Goal: Task Accomplishment & Management: Use online tool/utility

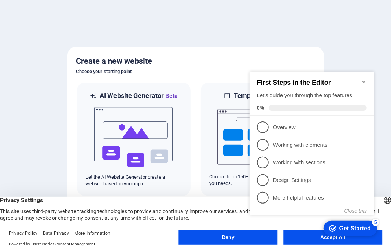
click at [364, 78] on icon "Minimize checklist" at bounding box center [364, 81] width 6 height 6
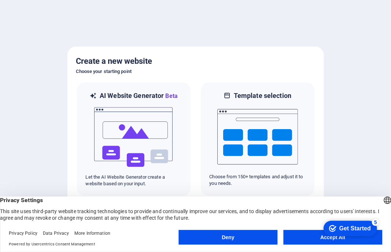
click div "checkmark Get Started 5 First Steps in the Editor Let's guide you through the t…"
click at [368, 226] on div "Get Started" at bounding box center [355, 228] width 32 height 7
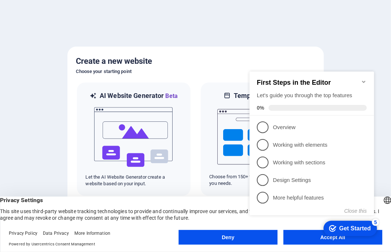
click at [364, 78] on icon "Minimize checklist" at bounding box center [364, 81] width 6 height 6
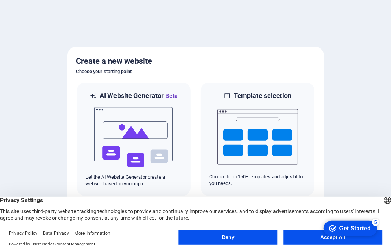
click div "checkmark Get Started 5 First Steps in the Editor Let's guide you through the t…"
click at [295, 240] on button "Accept All" at bounding box center [333, 237] width 99 height 15
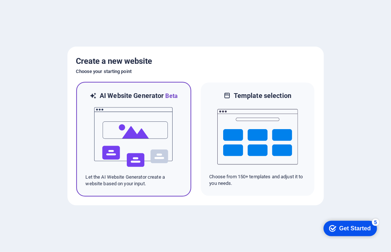
click at [139, 142] on img at bounding box center [134, 137] width 81 height 73
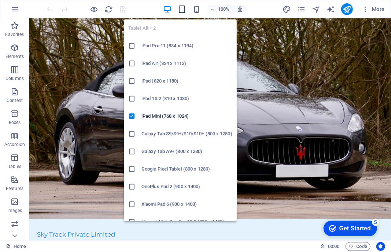
click at [183, 11] on icon "button" at bounding box center [182, 9] width 8 height 8
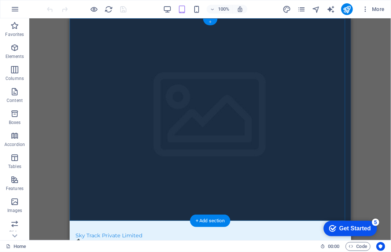
click at [211, 24] on div "+" at bounding box center [210, 22] width 14 height 7
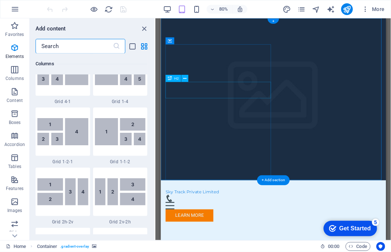
scroll to position [1283, 0]
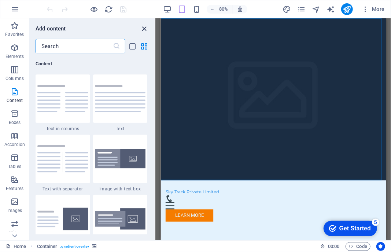
click at [144, 28] on icon "close panel" at bounding box center [144, 29] width 8 height 8
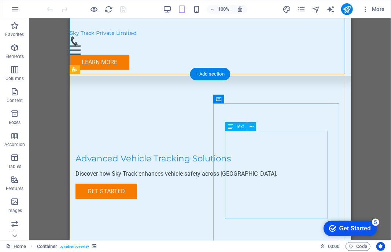
scroll to position [0, 0]
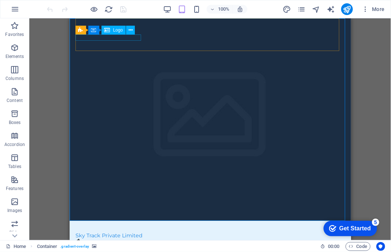
click at [117, 29] on span "Logo" at bounding box center [118, 30] width 10 height 4
click at [130, 30] on icon at bounding box center [131, 30] width 4 height 8
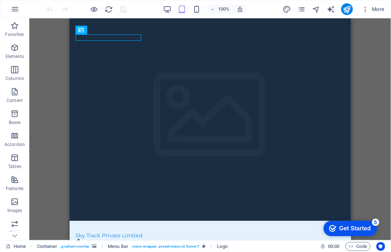
click at [355, 225] on div "Get Started" at bounding box center [355, 228] width 32 height 7
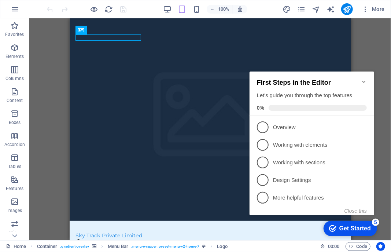
click at [355, 229] on div "Get Started" at bounding box center [355, 228] width 32 height 7
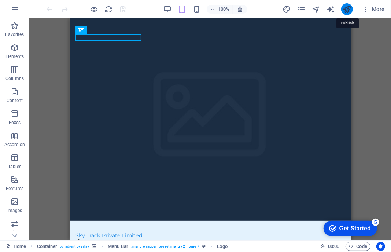
click at [347, 11] on icon "publish" at bounding box center [347, 9] width 8 height 8
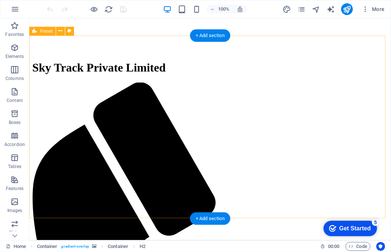
scroll to position [183, 0]
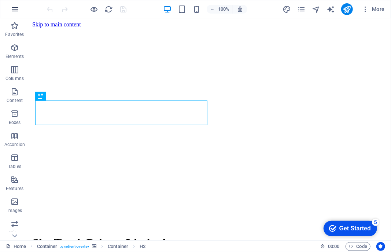
click at [20, 7] on button "button" at bounding box center [15, 9] width 18 height 18
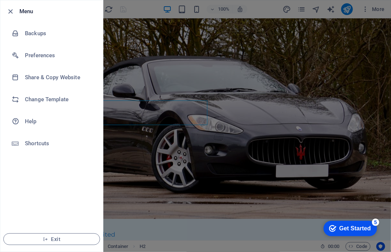
click at [384, 12] on div at bounding box center [195, 126] width 391 height 252
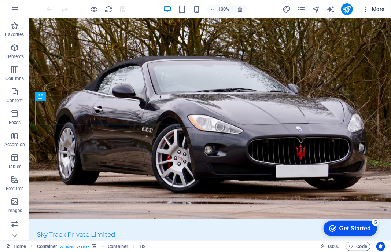
click at [368, 11] on icon "button" at bounding box center [365, 9] width 7 height 7
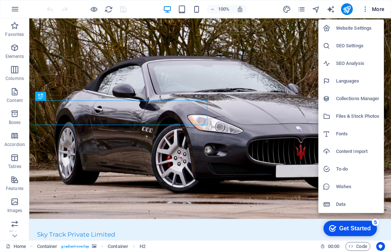
click at [302, 7] on div at bounding box center [195, 126] width 391 height 252
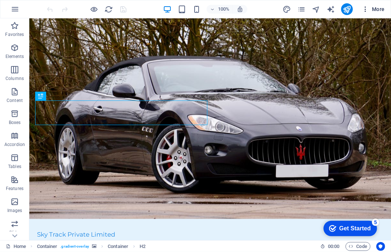
click at [384, 9] on span "More" at bounding box center [373, 9] width 23 height 7
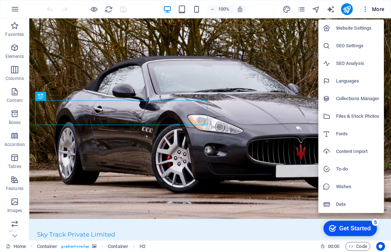
click at [12, 10] on div at bounding box center [195, 126] width 391 height 252
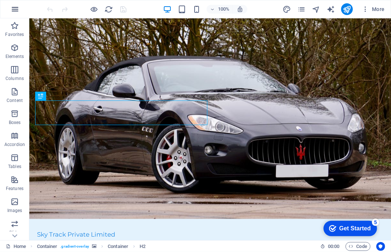
click at [19, 10] on button "button" at bounding box center [15, 9] width 18 height 18
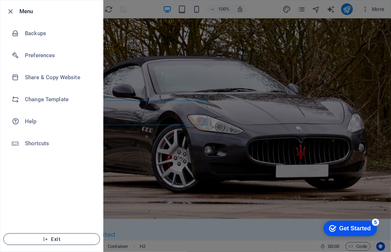
click at [54, 237] on span "Exit" at bounding box center [52, 239] width 84 height 6
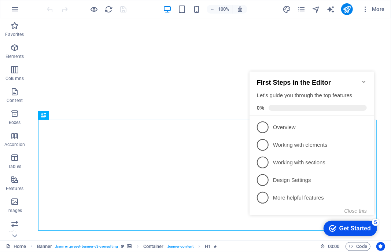
click at [363, 78] on icon "Minimize checklist" at bounding box center [364, 81] width 6 height 6
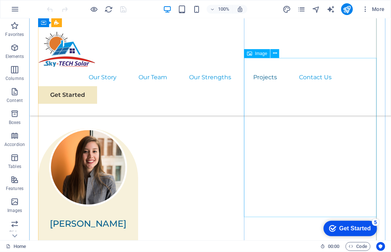
scroll to position [1100, 0]
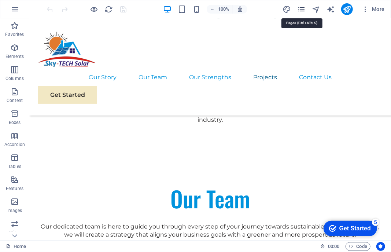
click at [305, 10] on icon "pages" at bounding box center [301, 9] width 8 height 8
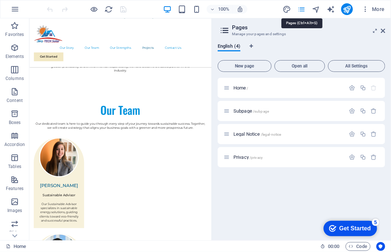
scroll to position [1092, 0]
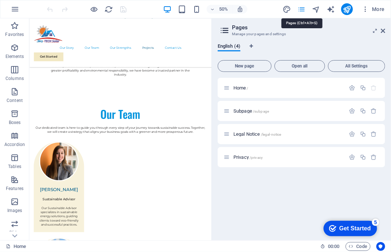
click at [305, 10] on icon "pages" at bounding box center [301, 9] width 8 height 8
click at [365, 7] on icon "button" at bounding box center [365, 9] width 7 height 7
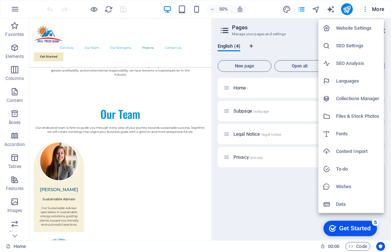
click at [365, 7] on div at bounding box center [195, 126] width 391 height 252
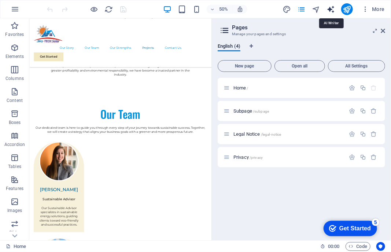
click at [333, 9] on icon "text_generator" at bounding box center [331, 9] width 8 height 8
select select "English"
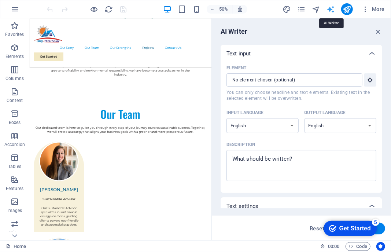
scroll to position [0, 0]
drag, startPoint x: 380, startPoint y: 31, endPoint x: 286, endPoint y: 22, distance: 93.6
click at [380, 31] on icon "button" at bounding box center [379, 32] width 8 height 8
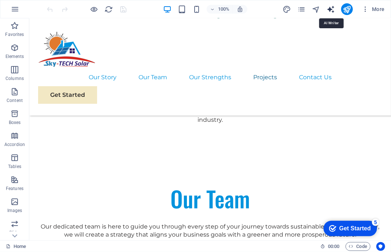
click at [329, 10] on icon "text_generator" at bounding box center [331, 9] width 8 height 8
select select "English"
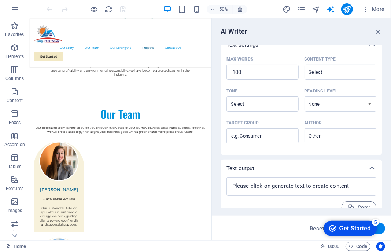
scroll to position [172, 0]
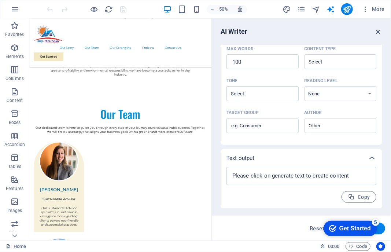
click at [376, 32] on icon "button" at bounding box center [379, 32] width 8 height 8
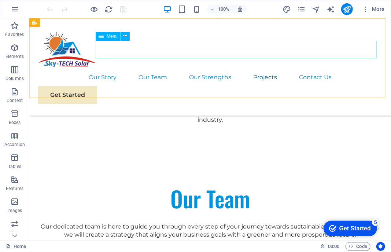
click at [139, 68] on nav "Our Story Our Team Our Strengths Projects Contact Us" at bounding box center [210, 77] width 344 height 18
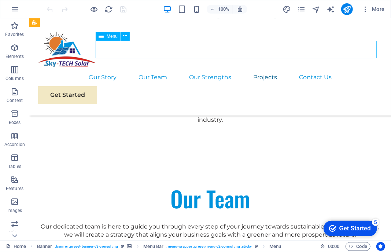
click at [186, 68] on nav "Our Story Our Team Our Strengths Projects Contact Us" at bounding box center [210, 77] width 344 height 18
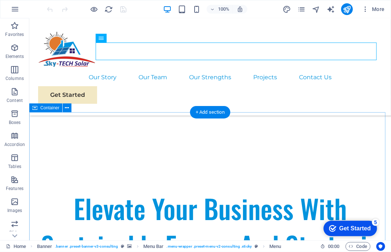
scroll to position [0, 0]
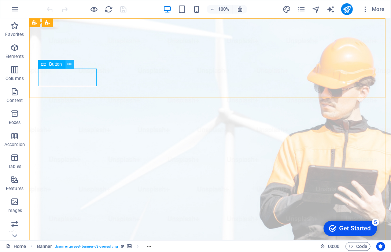
click at [71, 63] on icon at bounding box center [69, 65] width 4 height 8
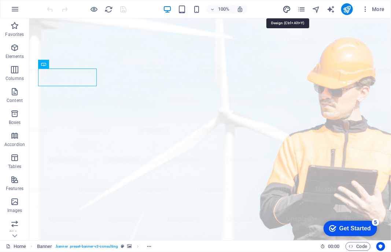
click at [291, 11] on icon "design" at bounding box center [287, 9] width 8 height 8
select select "px"
select select "400"
select select "px"
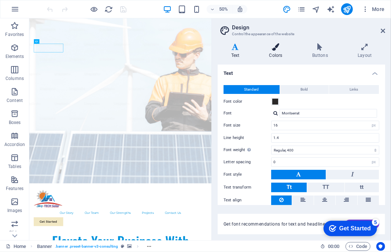
click at [278, 50] on icon at bounding box center [276, 46] width 40 height 7
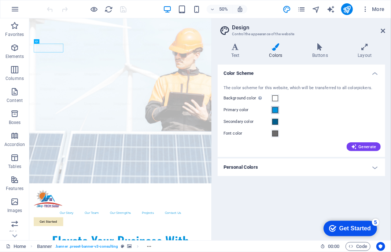
click at [277, 110] on span at bounding box center [276, 110] width 6 height 6
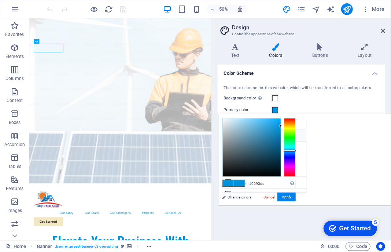
click at [229, 135] on icon at bounding box center [228, 135] width 5 height 5
type input "#12a7f2"
click at [281, 121] on div at bounding box center [252, 147] width 58 height 58
click at [314, 43] on div "Variants Text Colors Buttons Layout Text Standard Bold Links Font color Font Mo…" at bounding box center [301, 138] width 179 height 203
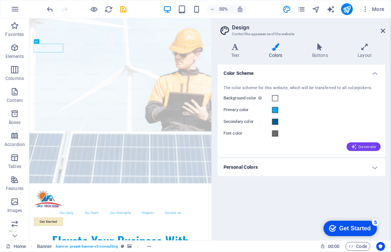
click at [371, 148] on span "Generate" at bounding box center [363, 147] width 25 height 6
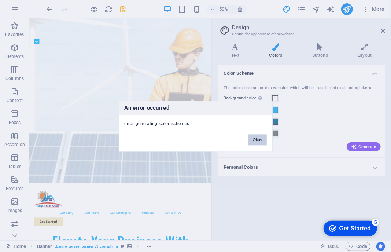
click at [261, 136] on button "Okay" at bounding box center [258, 139] width 18 height 11
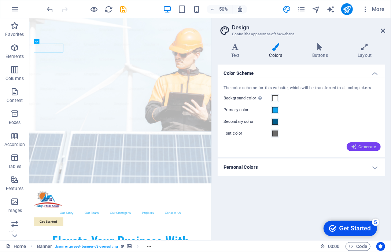
click at [373, 145] on span "Generate" at bounding box center [363, 147] width 25 height 6
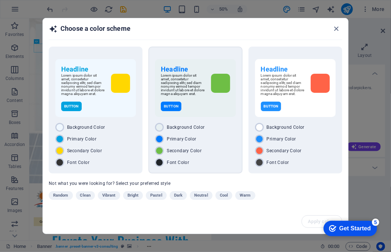
click at [227, 121] on div "Headline Lorem ipsum dolor sit amet, consetetur sadipscing elitr, sed diam nonu…" at bounding box center [196, 110] width 94 height 127
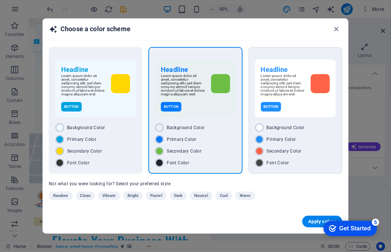
click at [305, 108] on div "Button" at bounding box center [295, 107] width 69 height 10
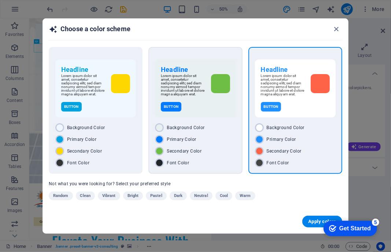
click at [212, 110] on div "Button" at bounding box center [195, 107] width 69 height 10
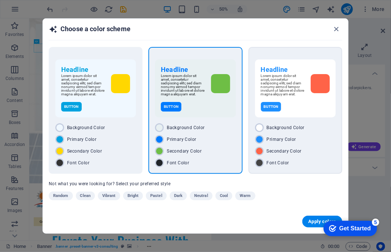
click at [306, 106] on div "Button" at bounding box center [295, 107] width 69 height 10
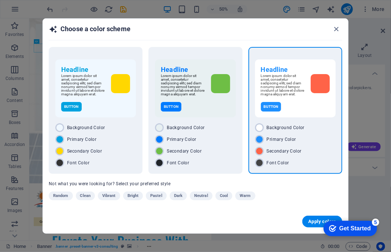
click at [309, 111] on div "Button" at bounding box center [295, 107] width 69 height 10
click at [182, 112] on div "Button" at bounding box center [195, 107] width 69 height 10
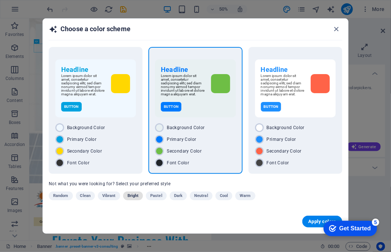
click at [133, 194] on span "Bright" at bounding box center [133, 195] width 11 height 9
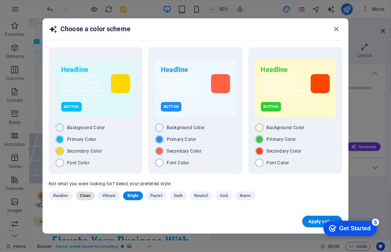
click at [86, 197] on span "Clean" at bounding box center [85, 195] width 10 height 9
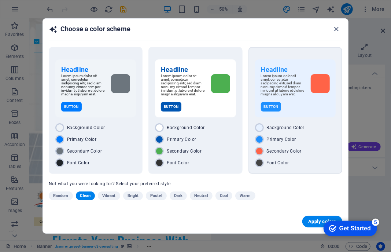
click at [274, 150] on span "Secondary Color" at bounding box center [284, 151] width 35 height 6
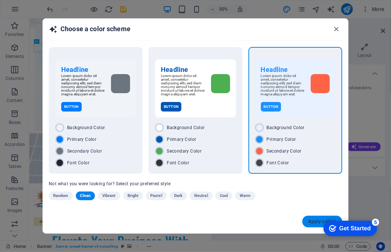
click at [311, 224] on span "Apply colors" at bounding box center [322, 222] width 28 height 6
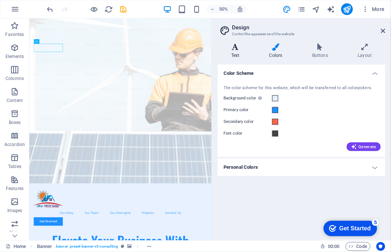
click at [237, 52] on h4 "Text" at bounding box center [237, 50] width 38 height 15
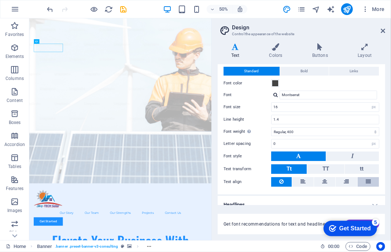
scroll to position [25, 0]
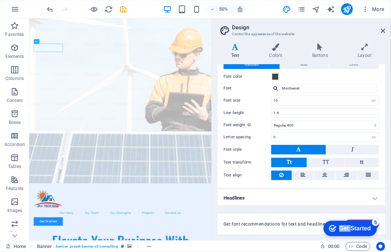
drag, startPoint x: 349, startPoint y: 227, endPoint x: 246, endPoint y: 213, distance: 103.9
click html "checkmark Get Started 5 First Steps in the Editor Let's guide you through the t…"
click div "checkmark Get Started 5 First Steps in the Editor Let's guide you through the t…"
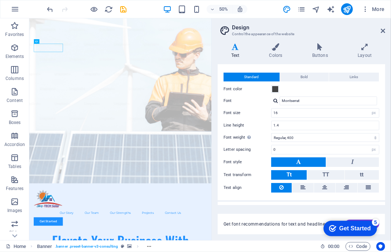
scroll to position [0, 0]
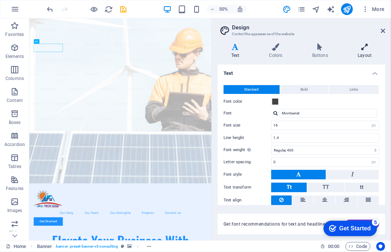
click at [370, 54] on h4 "Layout" at bounding box center [365, 50] width 41 height 15
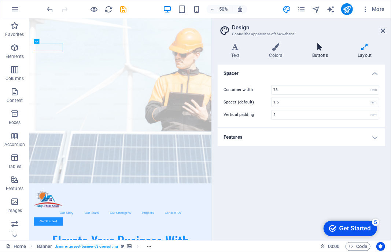
click at [319, 50] on icon at bounding box center [320, 46] width 43 height 7
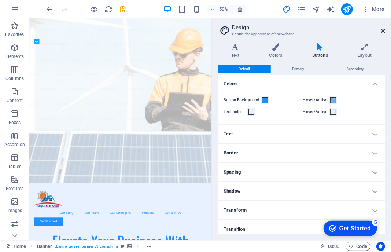
click at [385, 30] on icon at bounding box center [383, 31] width 4 height 6
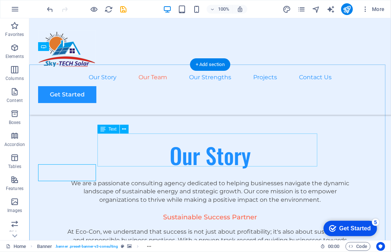
scroll to position [624, 0]
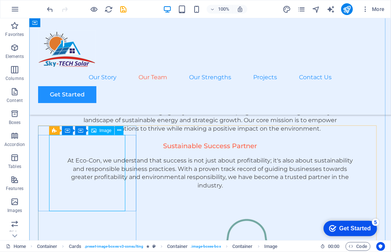
click at [104, 128] on span "Image" at bounding box center [105, 130] width 12 height 4
click at [102, 131] on span "Image" at bounding box center [105, 130] width 12 height 4
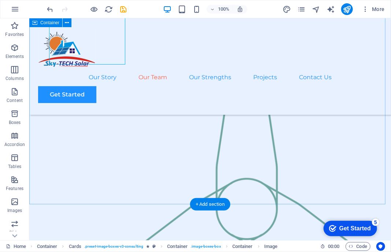
scroll to position [660, 0]
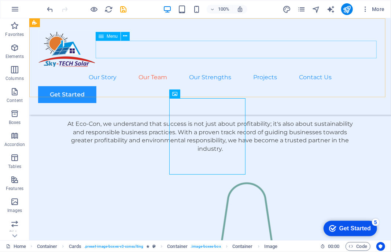
click at [242, 39] on div "Our Story Our Team Our Strengths Projects Contact Us Get Started" at bounding box center [210, 66] width 362 height 96
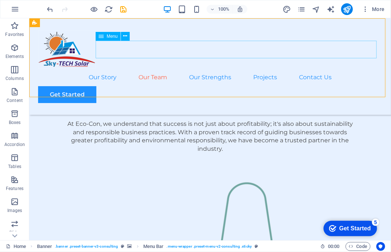
click at [241, 68] on nav "Our Story Our Team Our Strengths Projects Contact Us" at bounding box center [210, 77] width 344 height 18
click at [303, 68] on nav "Our Story Our Team Our Strengths Projects Contact Us" at bounding box center [210, 77] width 344 height 18
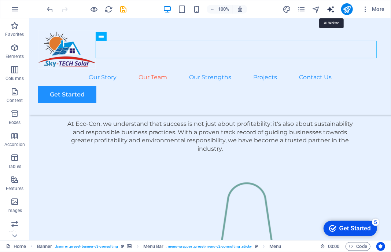
click at [332, 7] on icon "text_generator" at bounding box center [331, 9] width 8 height 8
select select "English"
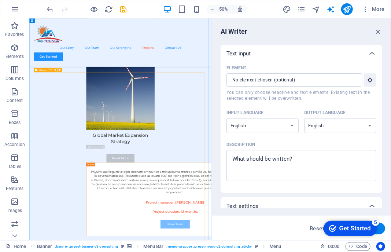
scroll to position [3402, 0]
